Goal: Transaction & Acquisition: Purchase product/service

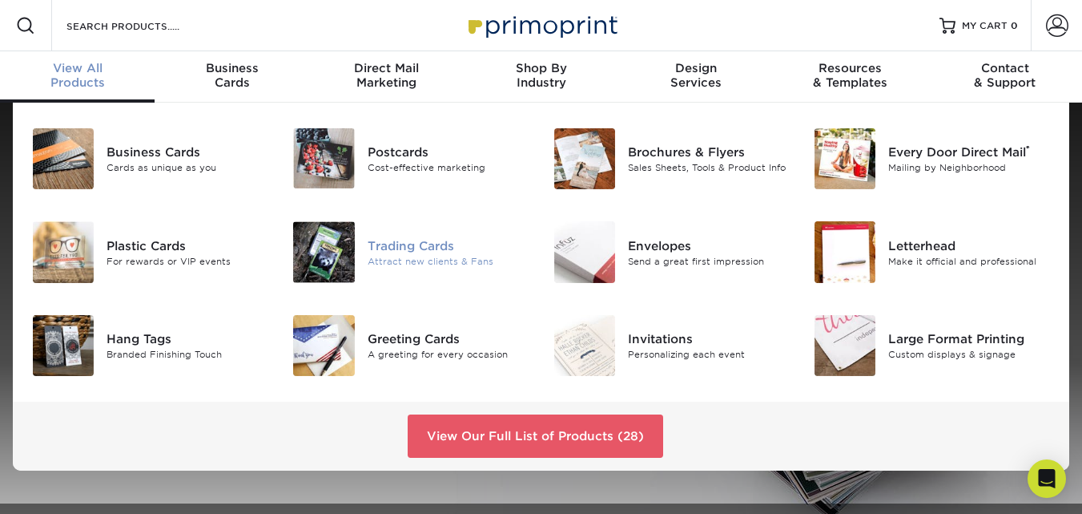
click at [344, 256] on img at bounding box center [323, 251] width 61 height 61
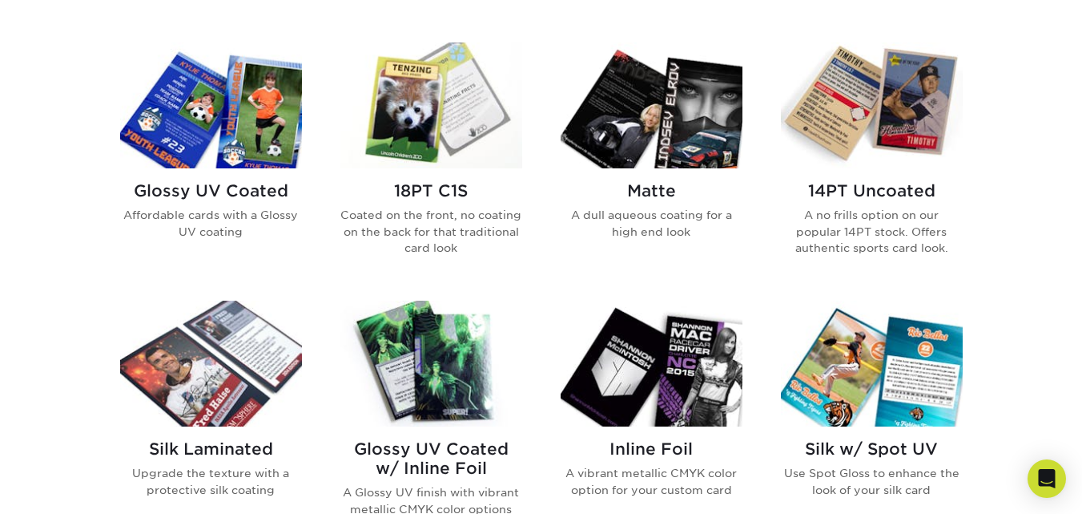
scroll to position [765, 0]
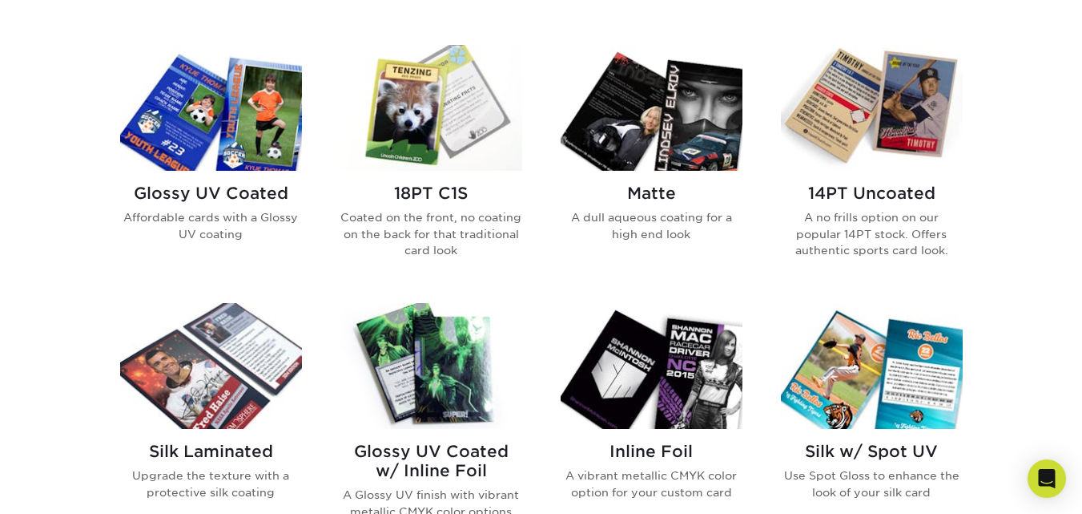
click at [865, 194] on h2 "14PT Uncoated" at bounding box center [872, 192] width 182 height 19
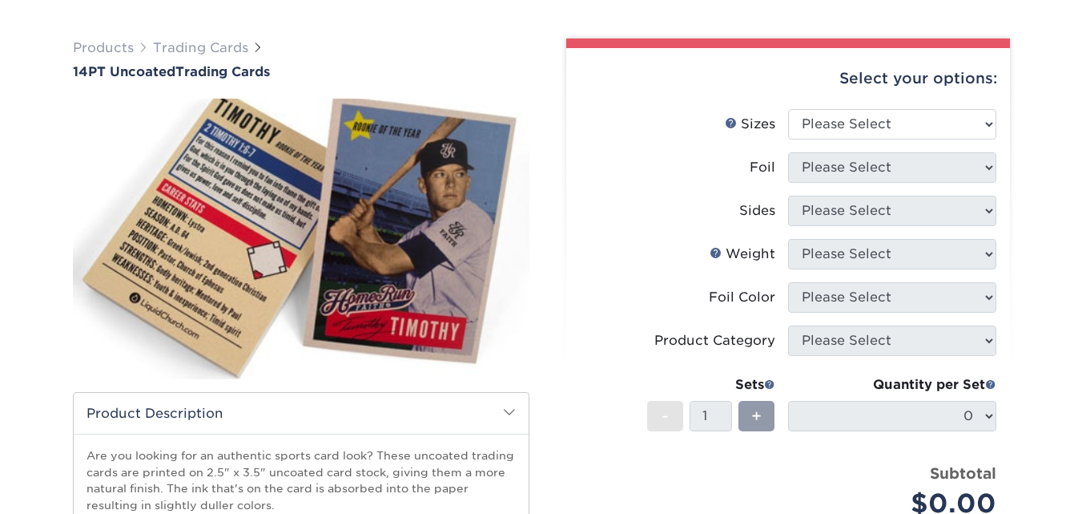
scroll to position [97, 0]
click at [770, 423] on div "+" at bounding box center [757, 415] width 36 height 30
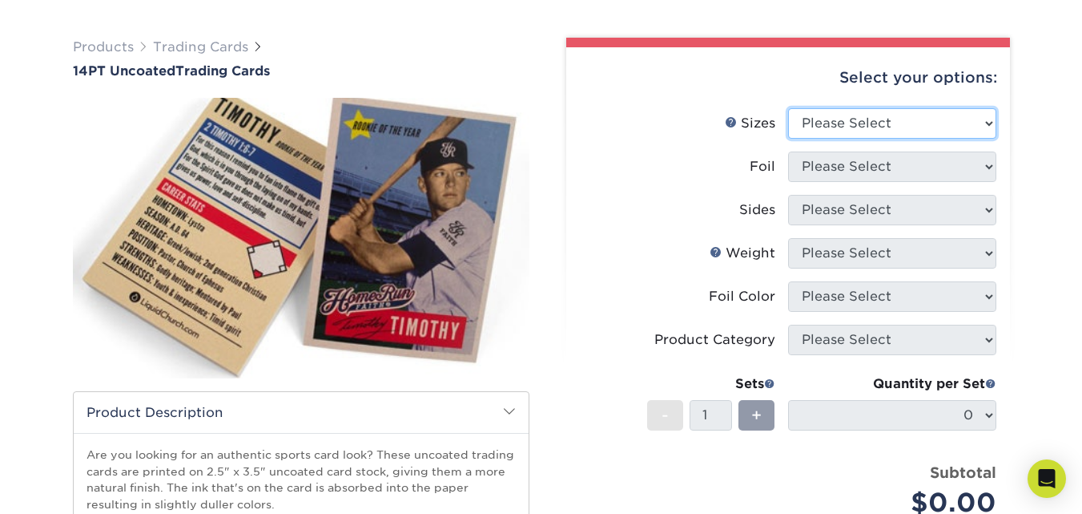
click at [938, 115] on select "Please Select 2.5" x 3.5"" at bounding box center [892, 123] width 208 height 30
select select "2.50x3.50"
click at [788, 108] on select "Please Select 2.5" x 3.5"" at bounding box center [892, 123] width 208 height 30
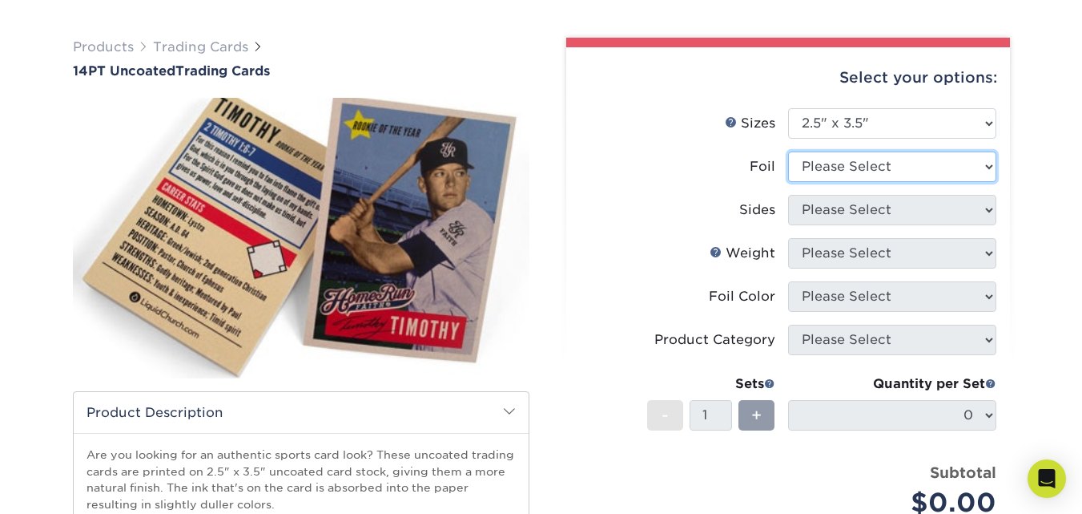
click at [821, 173] on select "Please Select Yes No" at bounding box center [892, 166] width 208 height 30
select select "0"
click at [788, 151] on select "Please Select Yes No" at bounding box center [892, 166] width 208 height 30
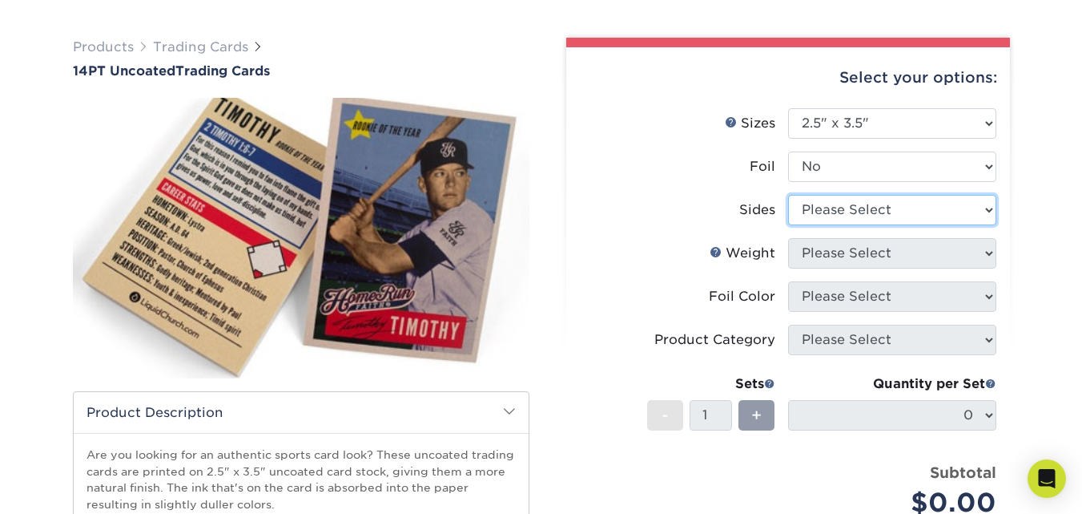
click at [843, 220] on select "Please Select Print Both Sides Print Front Only" at bounding box center [892, 210] width 208 height 30
select select "13abbda7-1d64-4f25-8bb2-c179b224825d"
click at [788, 195] on select "Please Select Print Both Sides Print Front Only" at bounding box center [892, 210] width 208 height 30
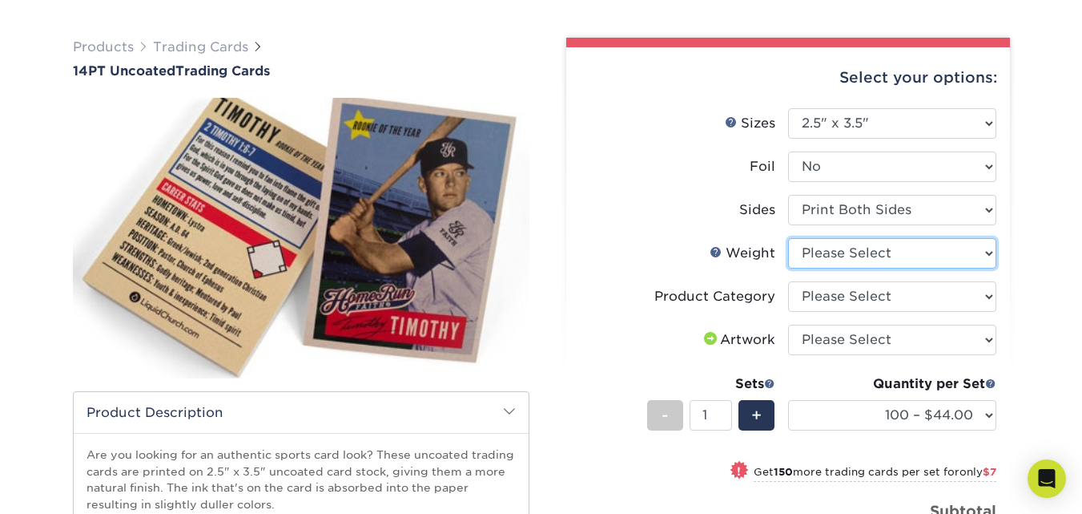
click at [842, 255] on select "Please Select 14PT Uncoated" at bounding box center [892, 253] width 208 height 30
select select "14PT Uncoated"
click at [788, 238] on select "Please Select 14PT Uncoated" at bounding box center [892, 253] width 208 height 30
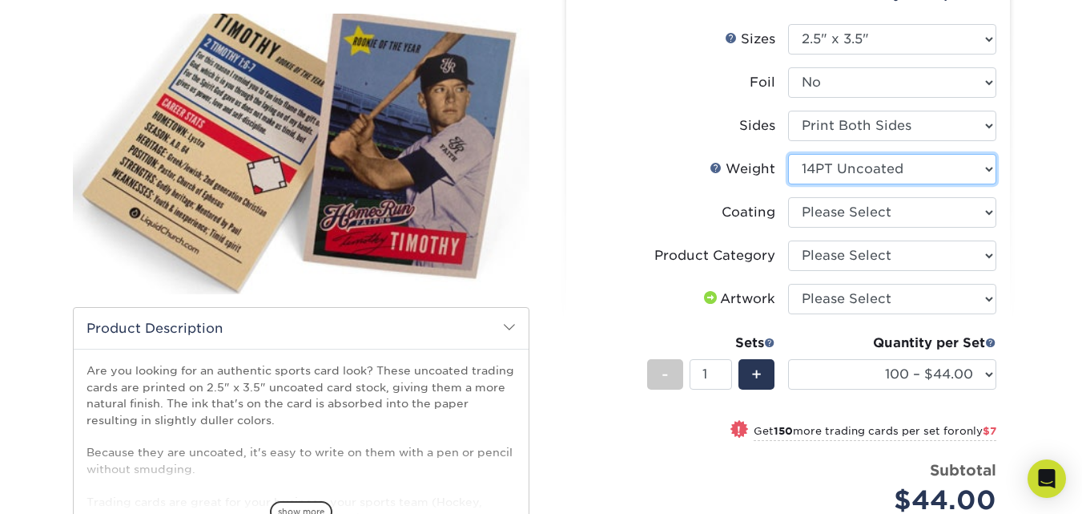
scroll to position [183, 0]
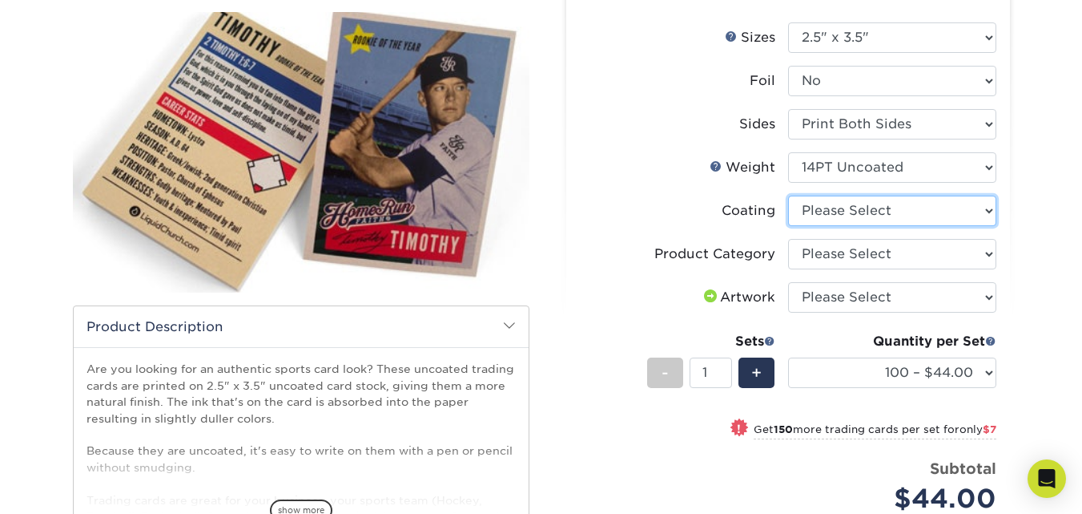
click at [815, 215] on select at bounding box center [892, 210] width 208 height 30
select select "3e7618de-abca-4bda-9f97-8b9129e913d8"
click at [788, 195] on select at bounding box center [892, 210] width 208 height 30
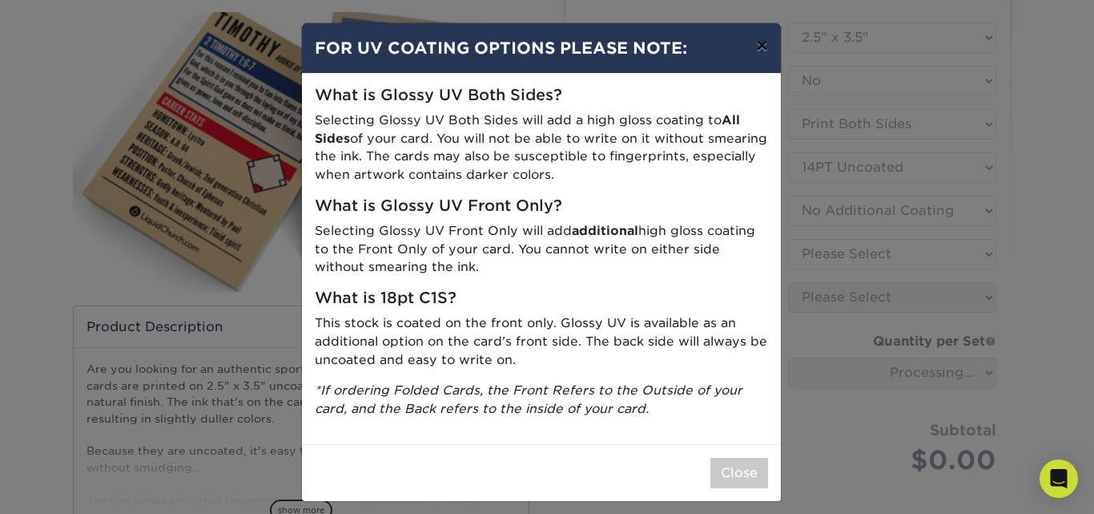
click at [759, 43] on button "×" at bounding box center [761, 45] width 37 height 45
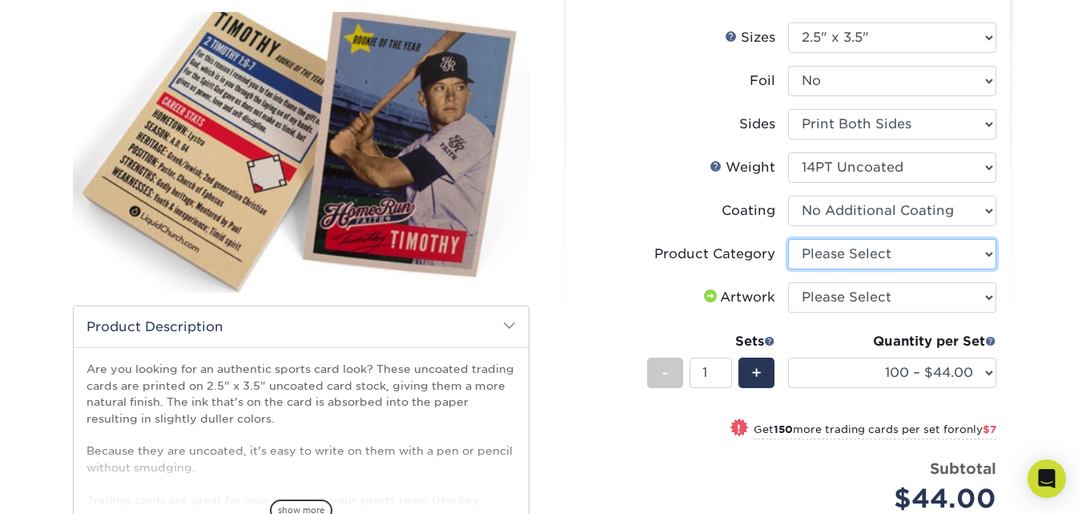
click at [844, 258] on select "Please Select Trading Cards" at bounding box center [892, 254] width 208 height 30
select select "c2f9bce9-36c2-409d-b101-c29d9d031e18"
click at [788, 239] on select "Please Select Trading Cards" at bounding box center [892, 254] width 208 height 30
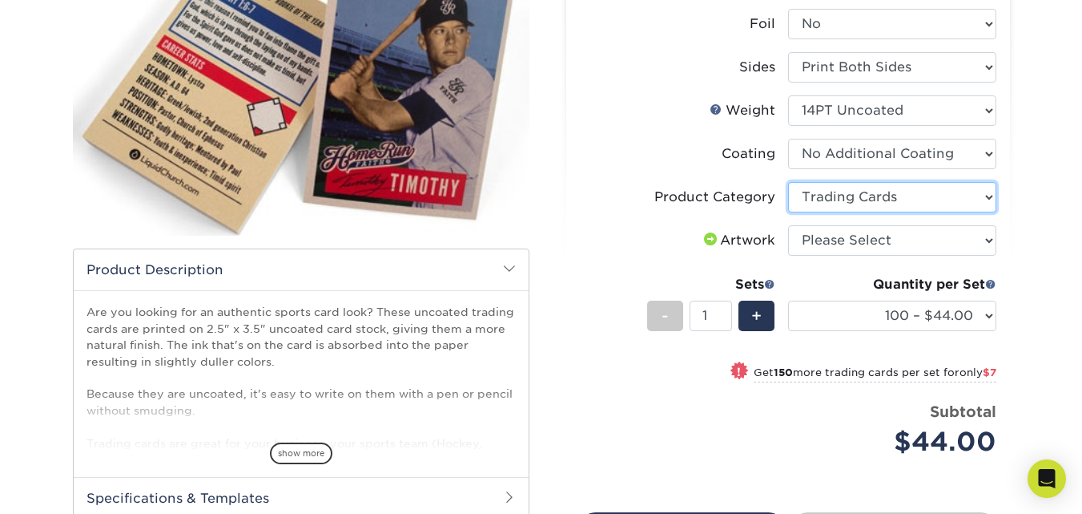
scroll to position [241, 0]
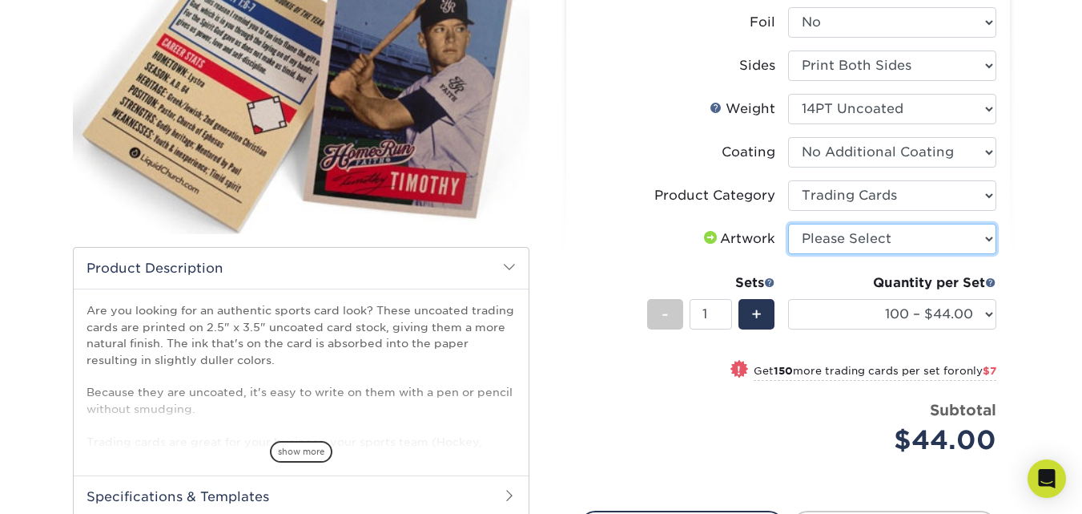
click at [842, 240] on select "Please Select I will upload files I need a design - $100" at bounding box center [892, 239] width 208 height 30
select select "upload"
click at [788, 224] on select "Please Select I will upload files I need a design - $100" at bounding box center [892, 239] width 208 height 30
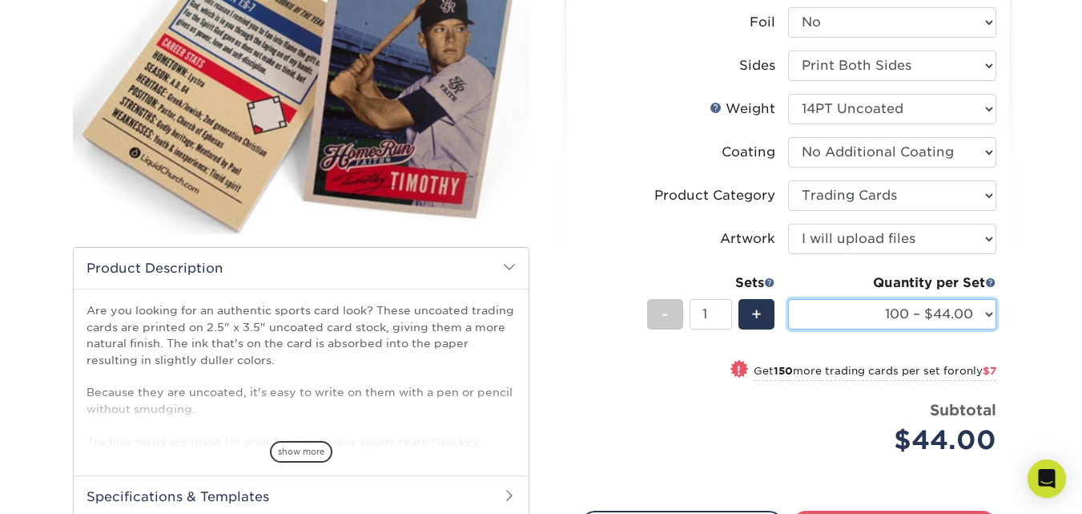
click at [930, 320] on select "100 – $44.00 250 – $51.00 500 – $54.00 1000 – $78.00 2500 – $148.00 5000 – $198…" at bounding box center [892, 314] width 208 height 30
click at [788, 299] on select "100 – $44.00 250 – $51.00 500 – $54.00 1000 – $78.00 2500 – $148.00 5000 – $198…" at bounding box center [892, 314] width 208 height 30
click at [760, 318] on span "+" at bounding box center [756, 314] width 10 height 24
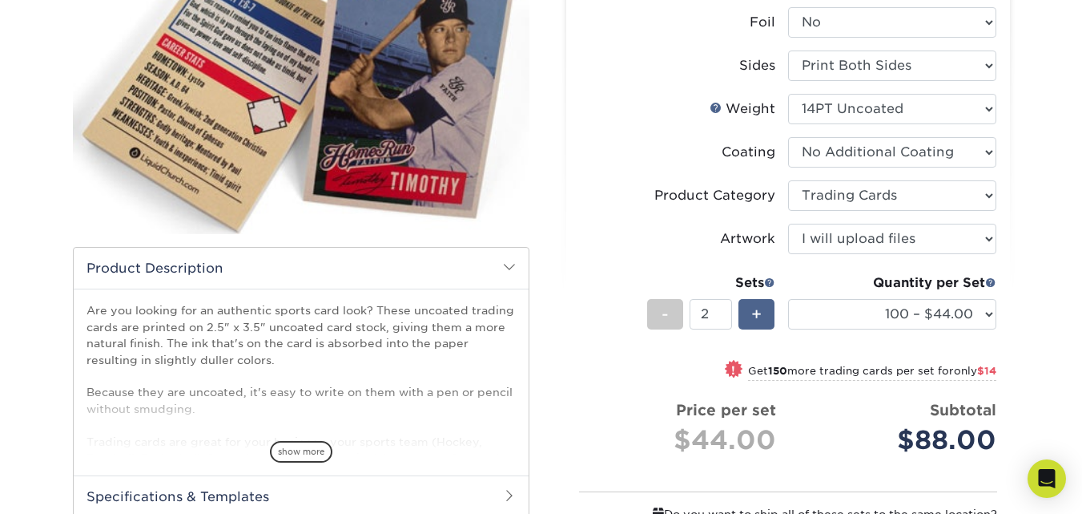
click at [760, 318] on span "+" at bounding box center [756, 314] width 10 height 24
type input "5"
